Goal: Transaction & Acquisition: Purchase product/service

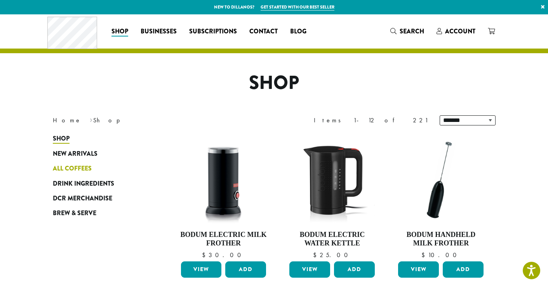
click at [68, 166] on span "All Coffees" at bounding box center [72, 169] width 39 height 10
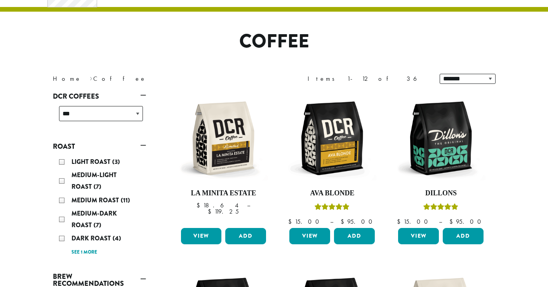
scroll to position [42, 0]
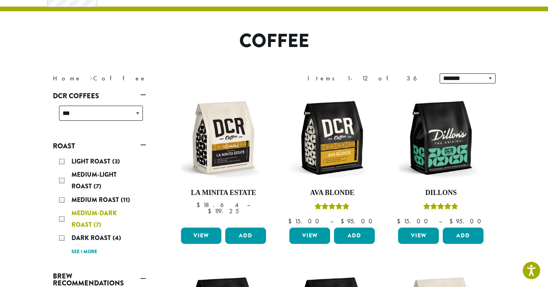
click at [61, 217] on div "Medium-Dark Roast (7)" at bounding box center [101, 218] width 84 height 23
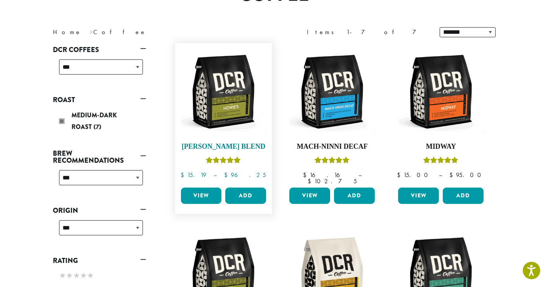
scroll to position [62, 0]
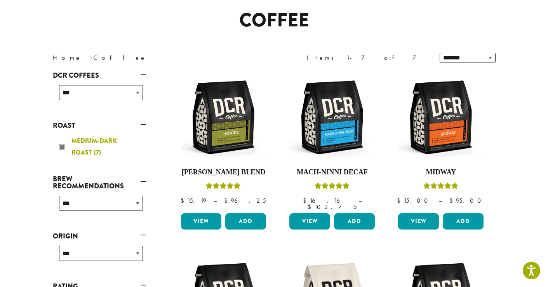
click at [61, 147] on div "Medium-Dark Roast (7)" at bounding box center [101, 146] width 84 height 23
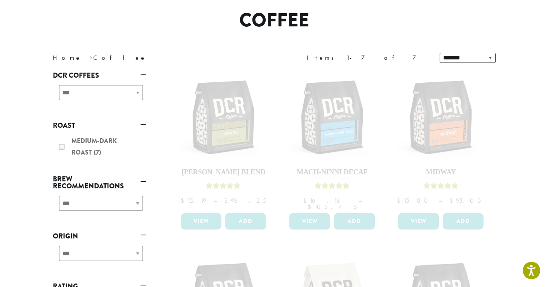
click at [145, 125] on link "Roast" at bounding box center [99, 125] width 93 height 13
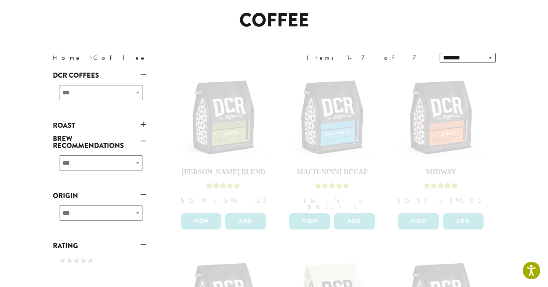
click at [145, 125] on link "Roast" at bounding box center [99, 125] width 93 height 13
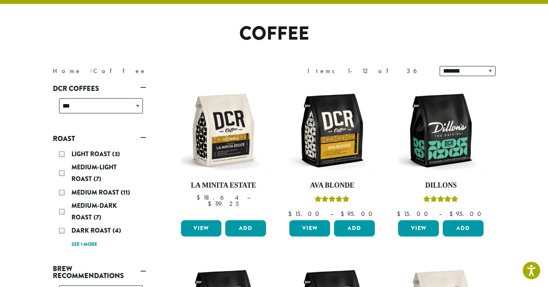
scroll to position [48, 0]
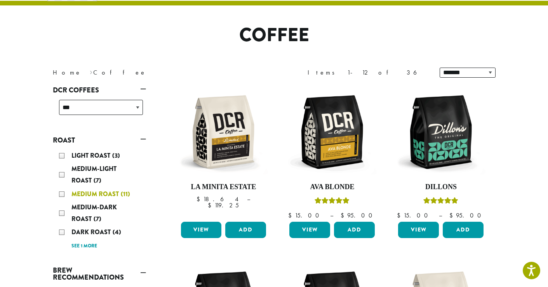
click at [63, 193] on div "Medium Roast (11)" at bounding box center [101, 194] width 84 height 12
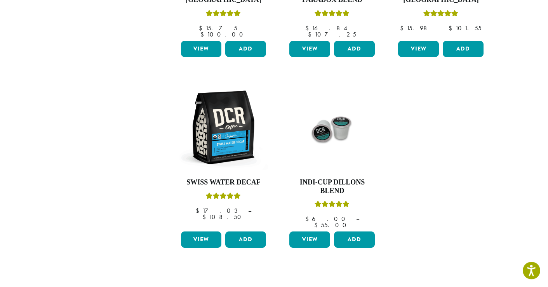
scroll to position [590, 0]
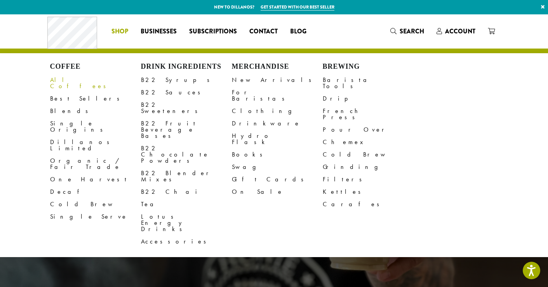
click at [74, 79] on link "All Coffees" at bounding box center [95, 83] width 91 height 19
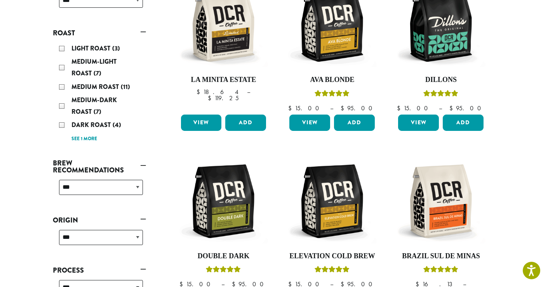
scroll to position [152, 0]
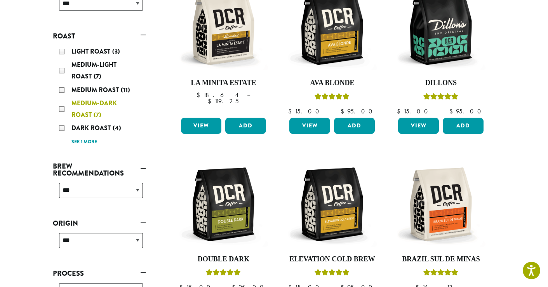
click at [63, 105] on div "Medium-Dark Roast (7)" at bounding box center [101, 108] width 84 height 23
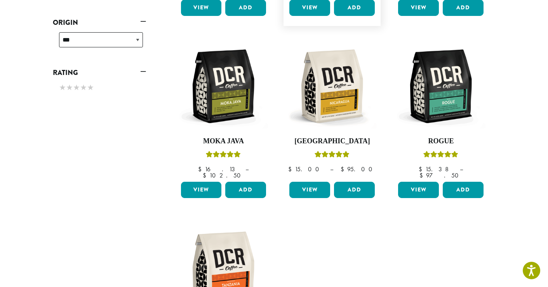
scroll to position [276, 0]
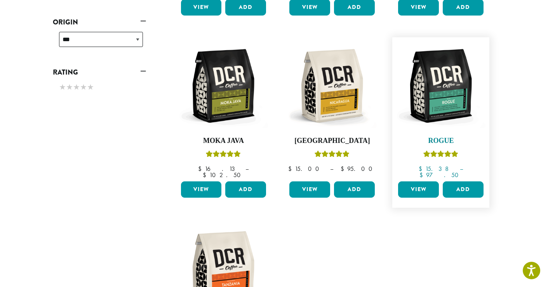
click at [443, 88] on img at bounding box center [440, 85] width 89 height 89
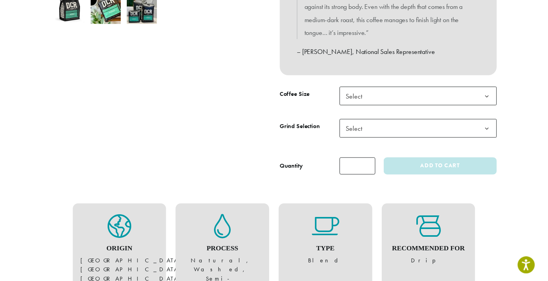
scroll to position [311, 0]
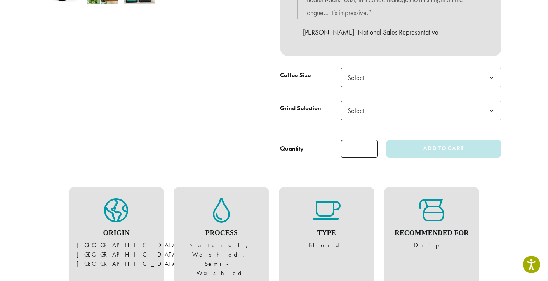
click at [407, 80] on span "Select" at bounding box center [421, 77] width 160 height 19
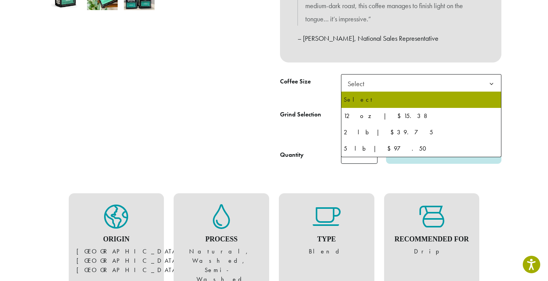
scroll to position [289, 0]
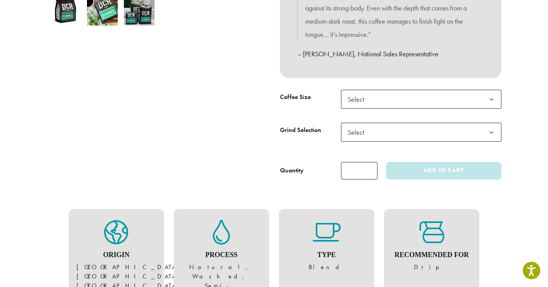
click at [490, 100] on b at bounding box center [491, 99] width 19 height 19
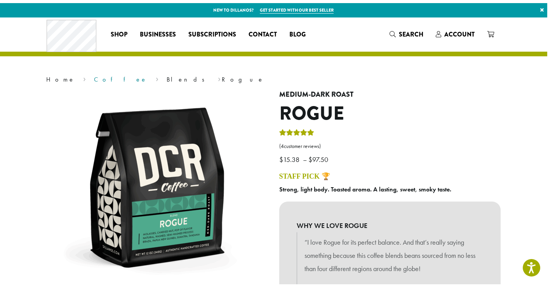
scroll to position [0, 0]
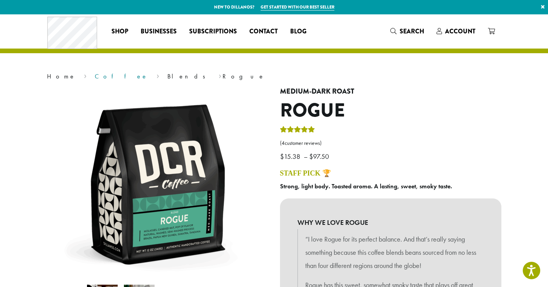
click at [95, 78] on link "Coffee" at bounding box center [121, 76] width 53 height 8
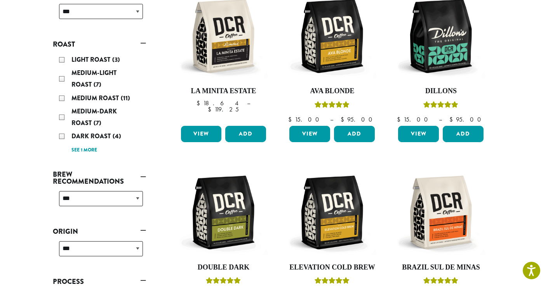
scroll to position [145, 0]
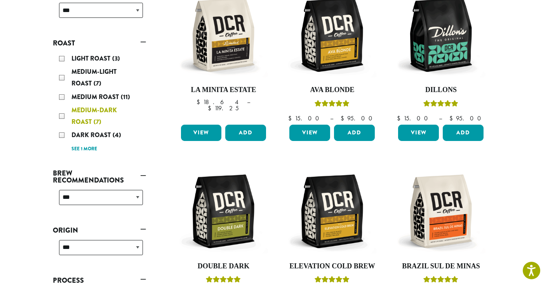
click at [80, 114] on span "Medium-Dark Roast" at bounding box center [93, 116] width 45 height 21
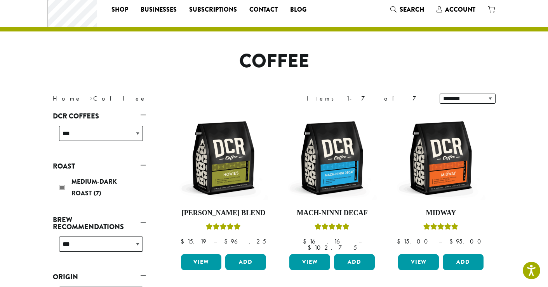
scroll to position [12, 0]
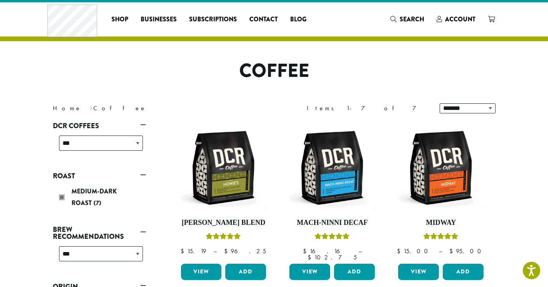
click at [144, 174] on link "Roast" at bounding box center [99, 175] width 93 height 13
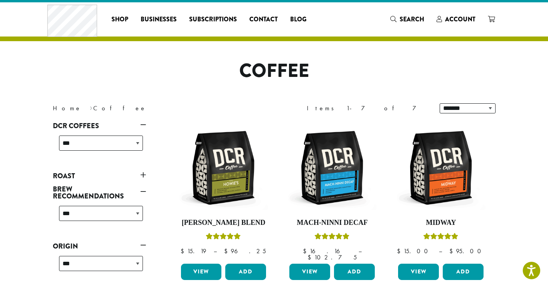
click at [144, 174] on link "Roast" at bounding box center [99, 175] width 93 height 13
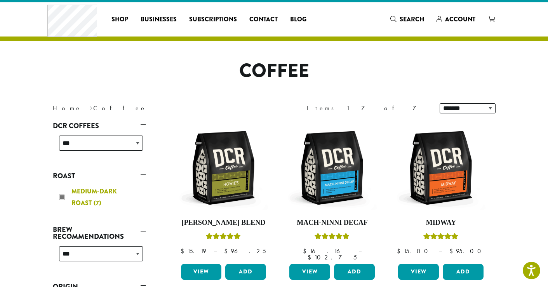
click at [71, 190] on div "Medium-Dark Roast (7)" at bounding box center [101, 196] width 84 height 23
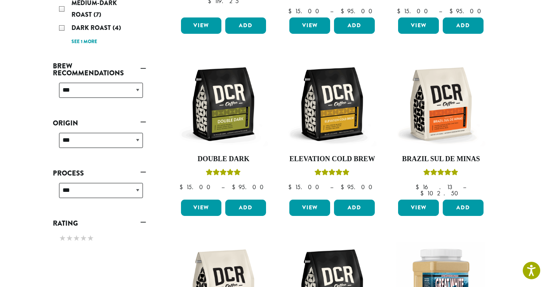
scroll to position [251, 0]
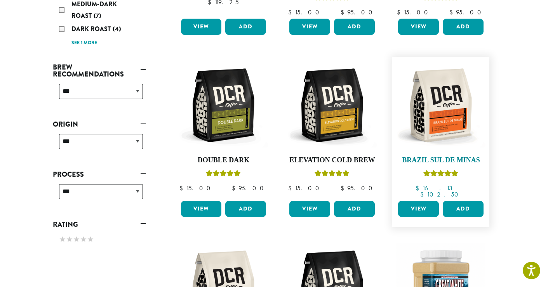
click at [467, 116] on img at bounding box center [440, 105] width 89 height 89
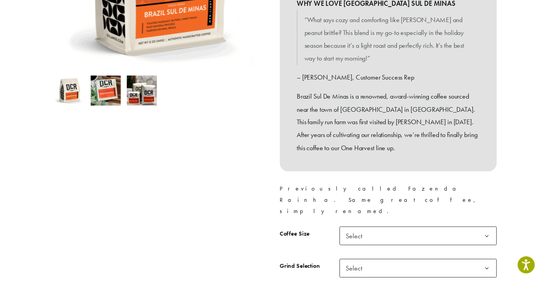
scroll to position [218, 0]
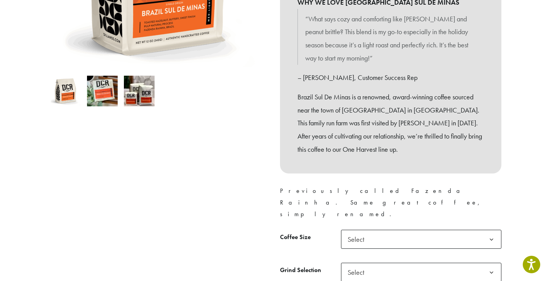
click at [423, 230] on span "Select" at bounding box center [421, 239] width 160 height 19
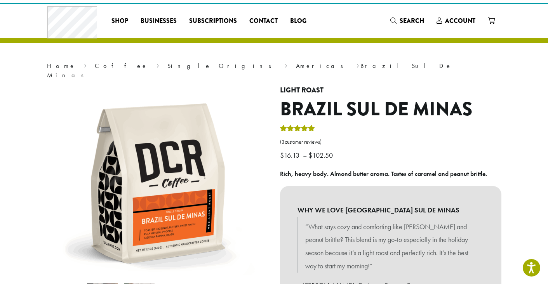
scroll to position [0, 0]
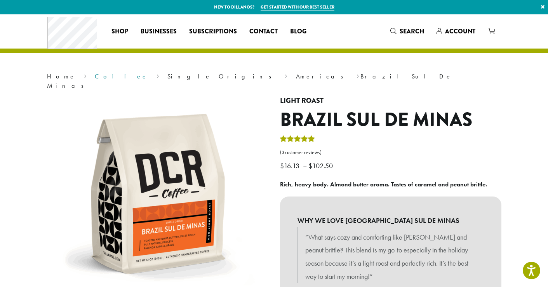
click at [95, 76] on link "Coffee" at bounding box center [121, 76] width 53 height 8
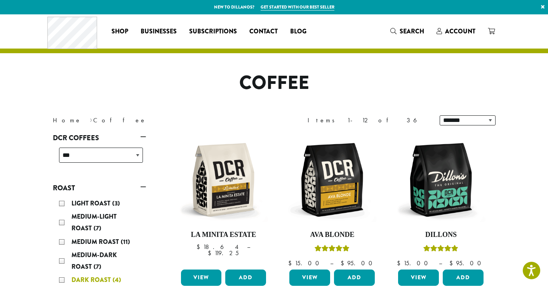
click at [62, 278] on div "Dark Roast (4)" at bounding box center [101, 280] width 84 height 12
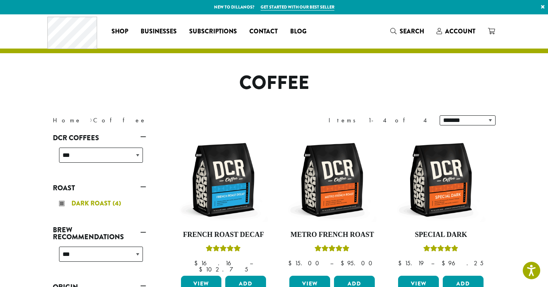
click at [105, 206] on span "Dark Roast" at bounding box center [91, 203] width 41 height 9
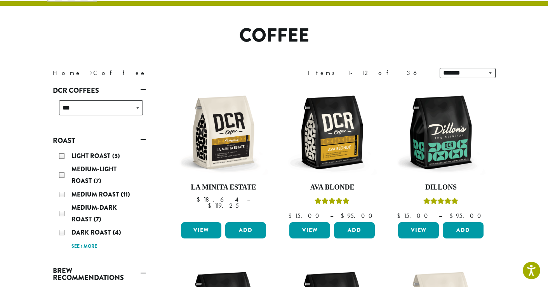
scroll to position [48, 0]
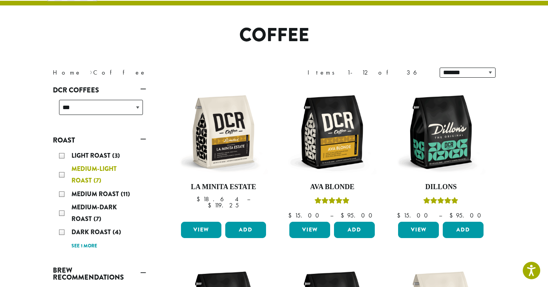
click at [87, 175] on div "Medium-Light Roast (7)" at bounding box center [101, 174] width 84 height 23
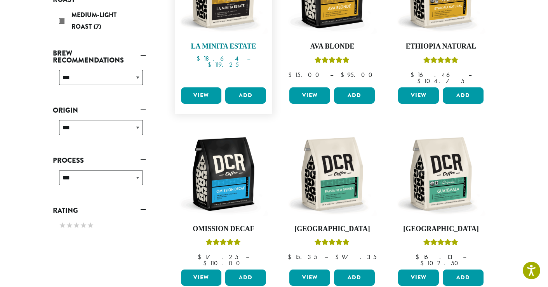
scroll to position [142, 0]
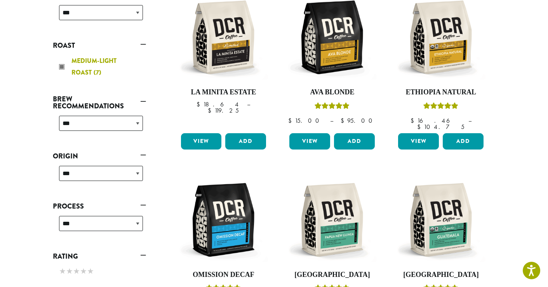
click at [66, 69] on div "Medium-Light Roast (7)" at bounding box center [101, 66] width 84 height 23
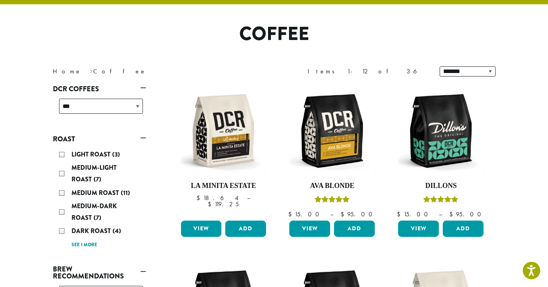
scroll to position [48, 0]
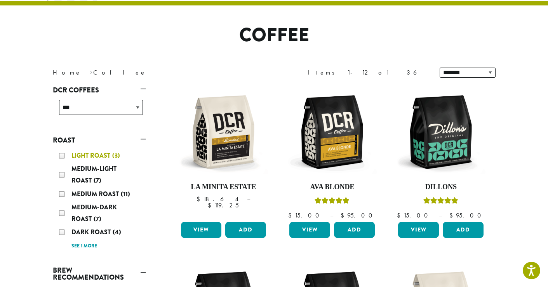
click at [93, 154] on span "Light Roast" at bounding box center [91, 155] width 41 height 9
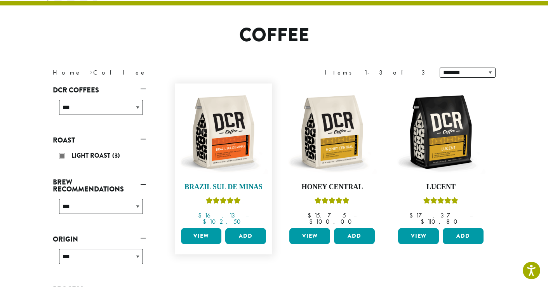
click at [218, 139] on img at bounding box center [223, 131] width 89 height 89
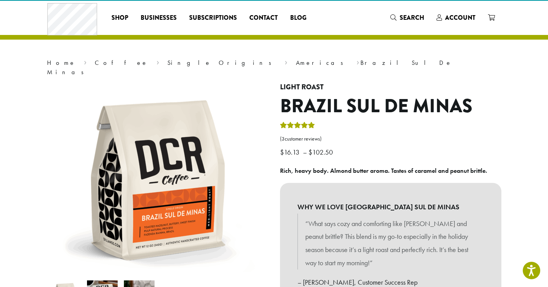
scroll to position [28, 0]
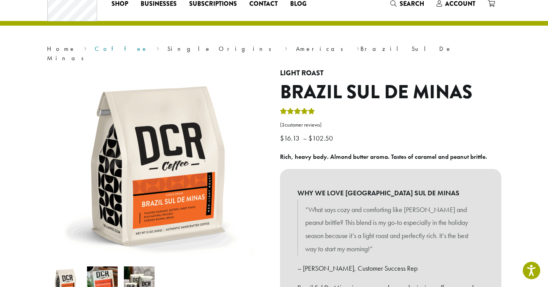
click at [95, 52] on link "Coffee" at bounding box center [121, 49] width 53 height 8
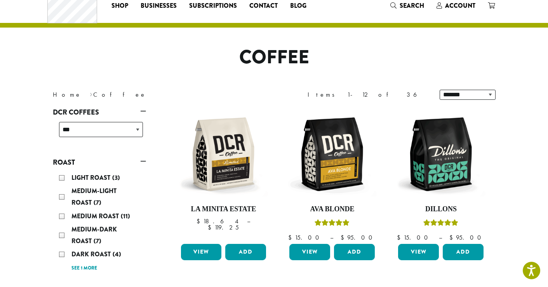
scroll to position [28, 0]
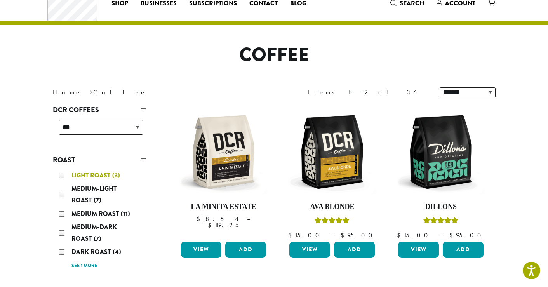
click at [109, 175] on span "Light Roast" at bounding box center [91, 175] width 41 height 9
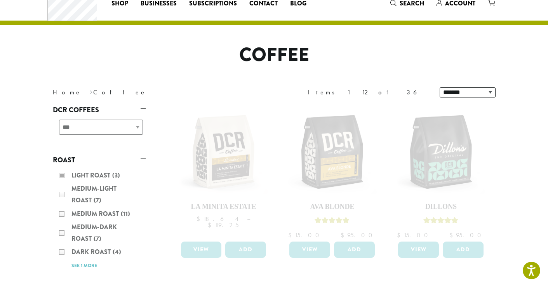
click at [88, 194] on div "Light Roast (3) Medium-Light Roast (7) Medium Roast (11) Medium-Dark Roast (7) …" at bounding box center [99, 219] width 93 height 107
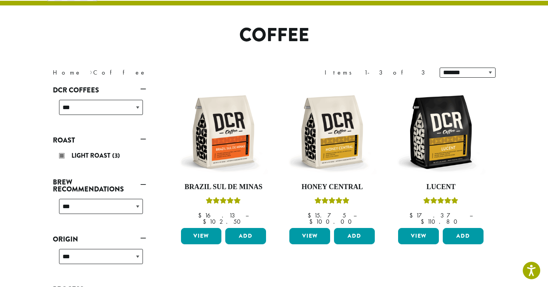
scroll to position [48, 0]
click at [62, 154] on div "Light Roast (3)" at bounding box center [101, 156] width 84 height 12
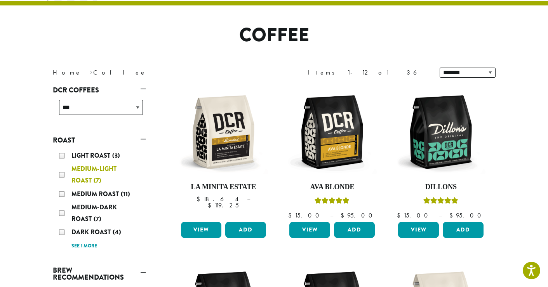
click at [61, 177] on div "Medium-Light Roast (7)" at bounding box center [101, 174] width 84 height 23
